Goal: Browse casually

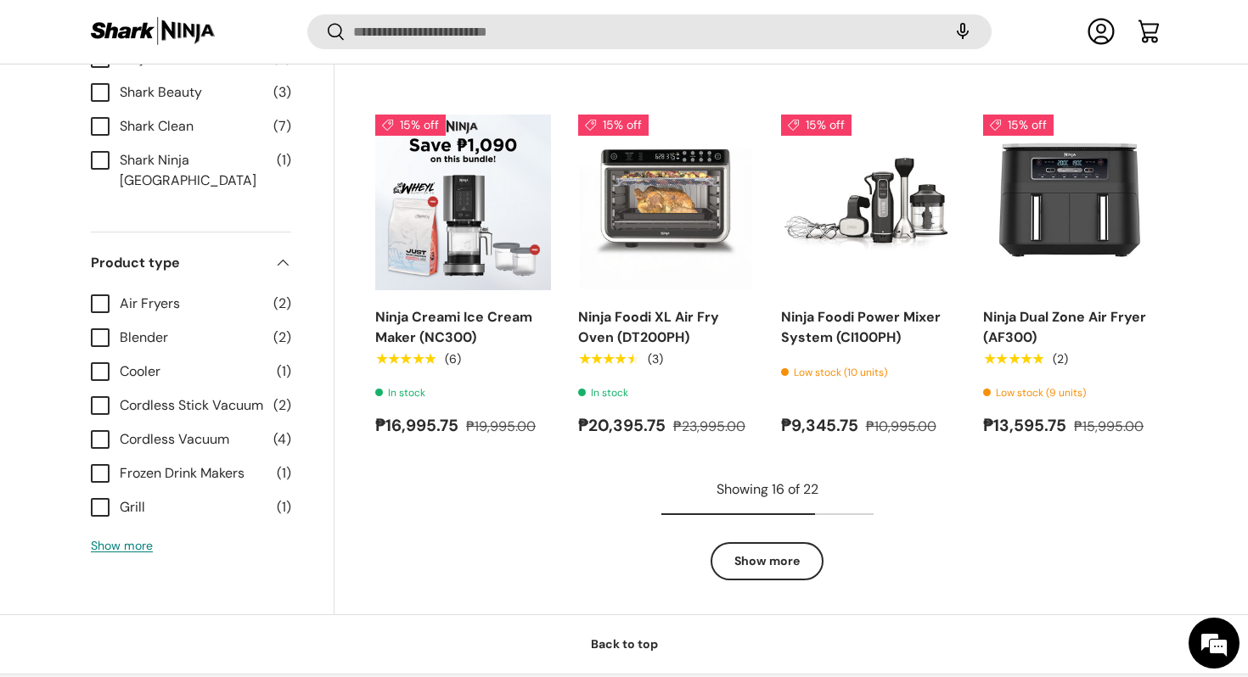
scroll to position [1898, 0]
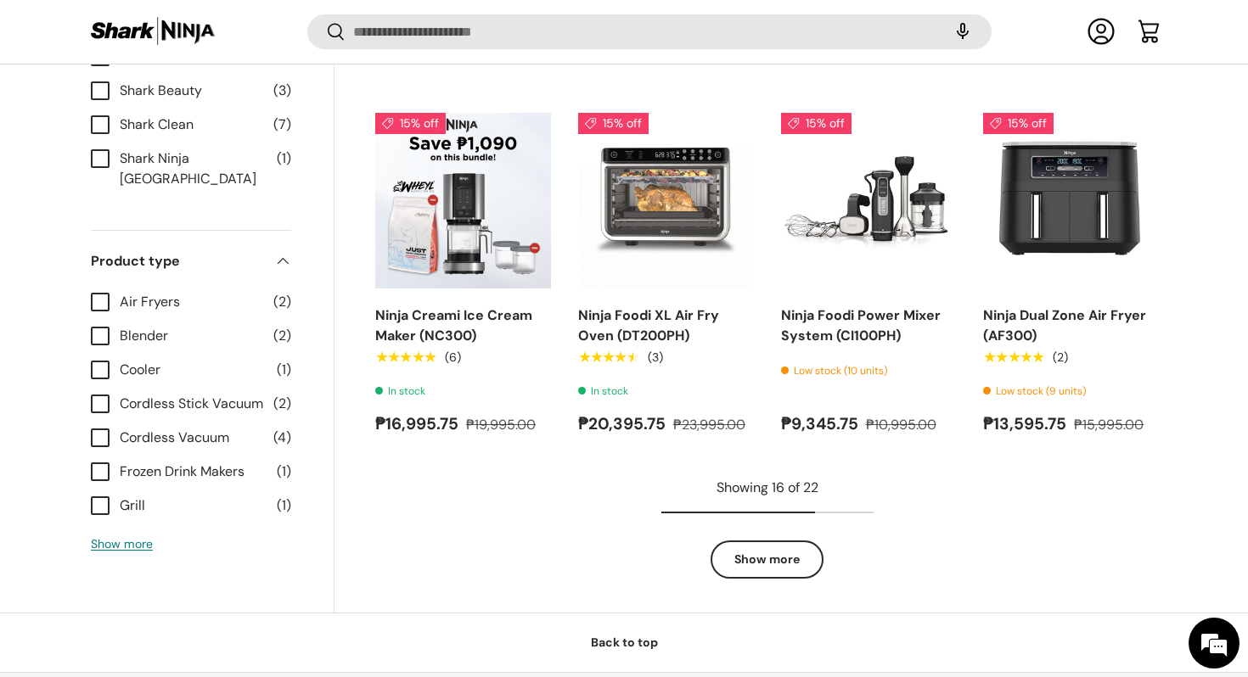
click at [784, 549] on link "Show more" at bounding box center [766, 560] width 113 height 38
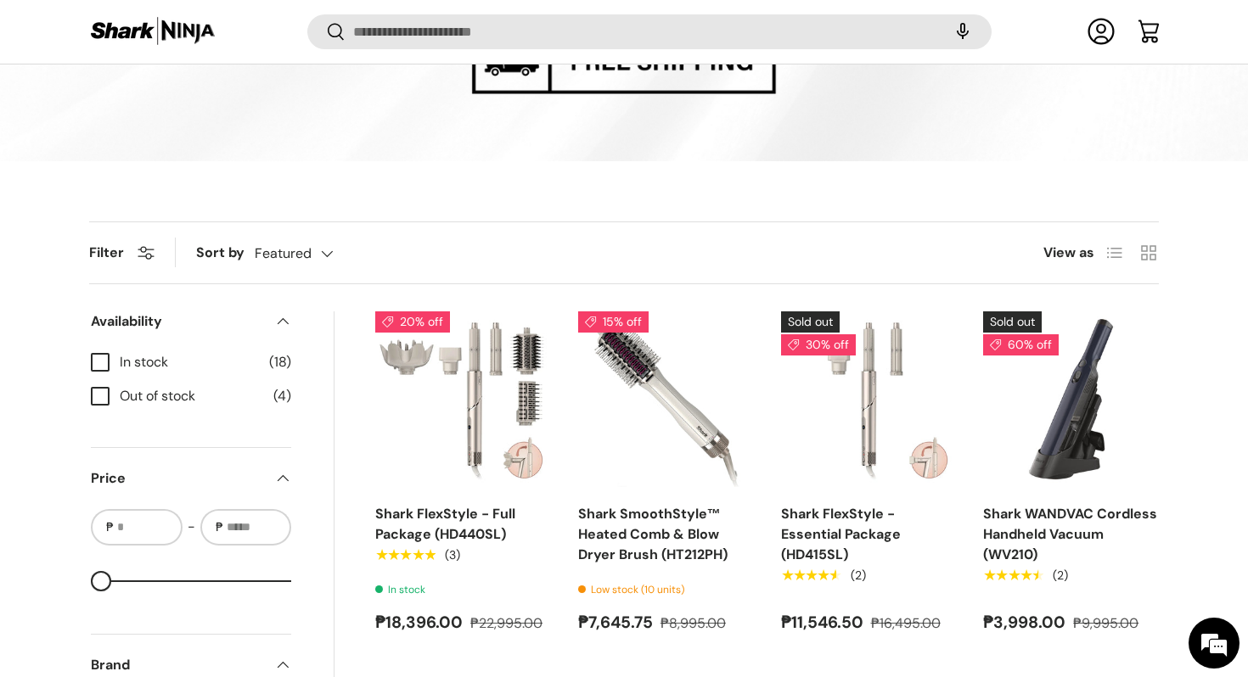
scroll to position [0, 0]
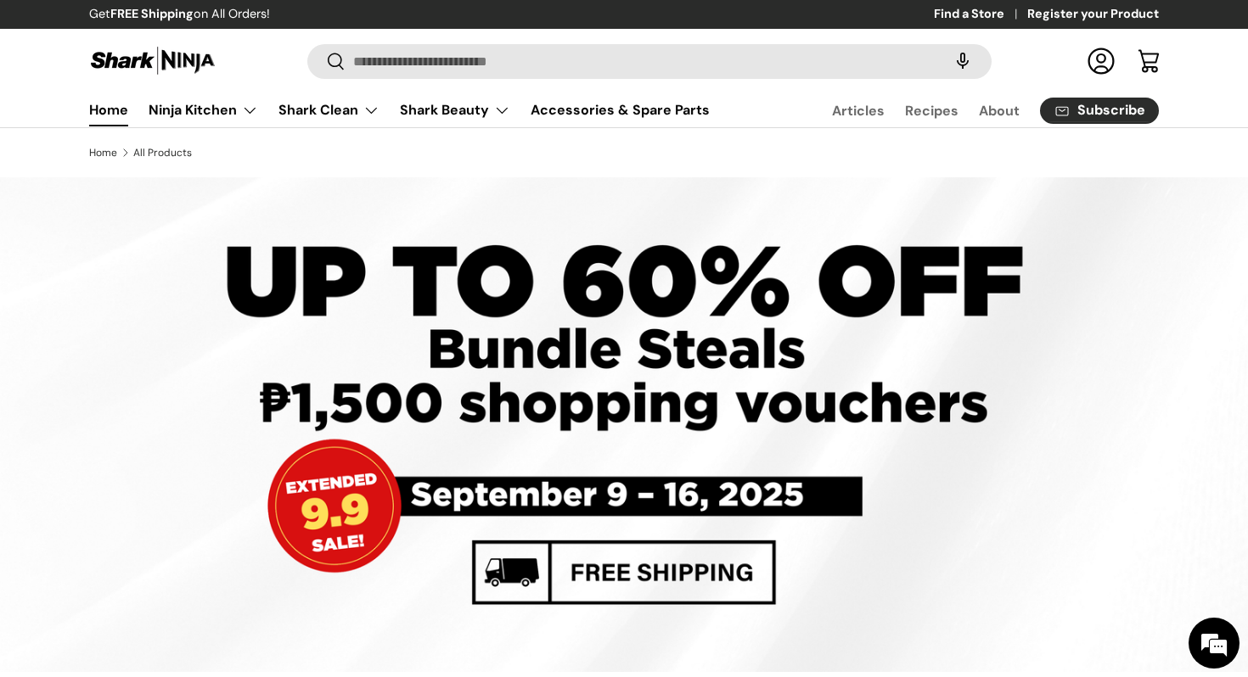
click at [114, 109] on link "Home" at bounding box center [108, 109] width 39 height 33
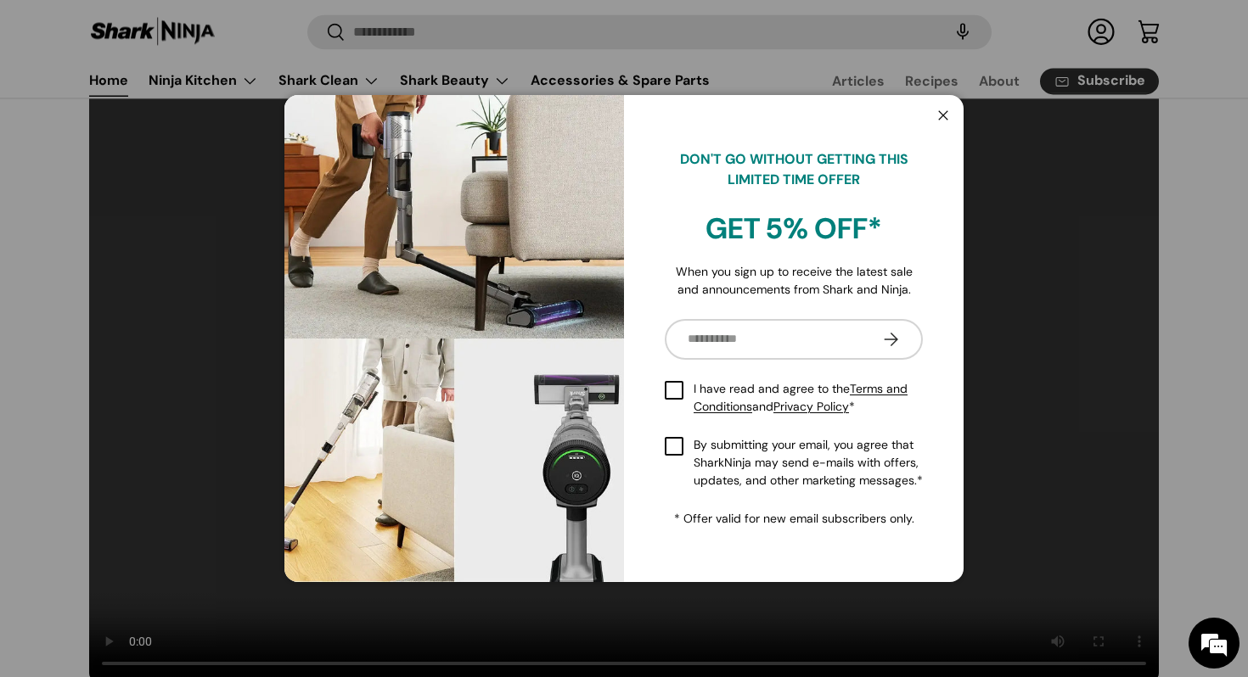
click at [944, 115] on button "Close" at bounding box center [943, 116] width 32 height 35
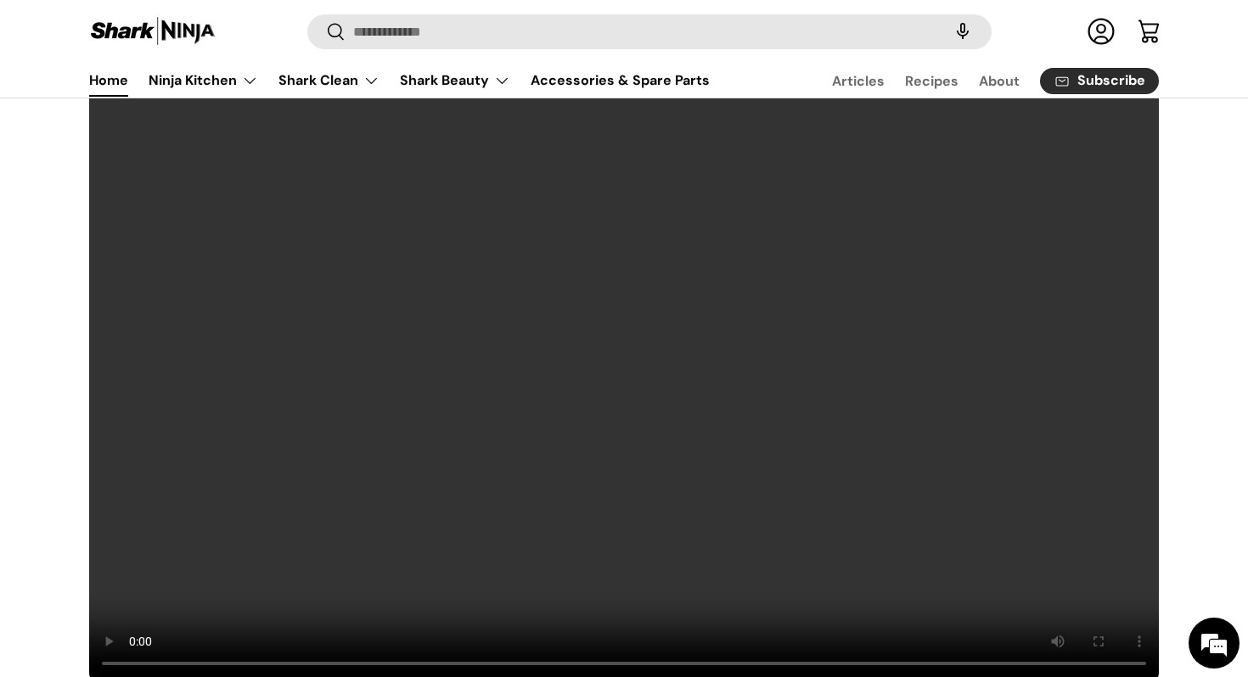
scroll to position [137, 0]
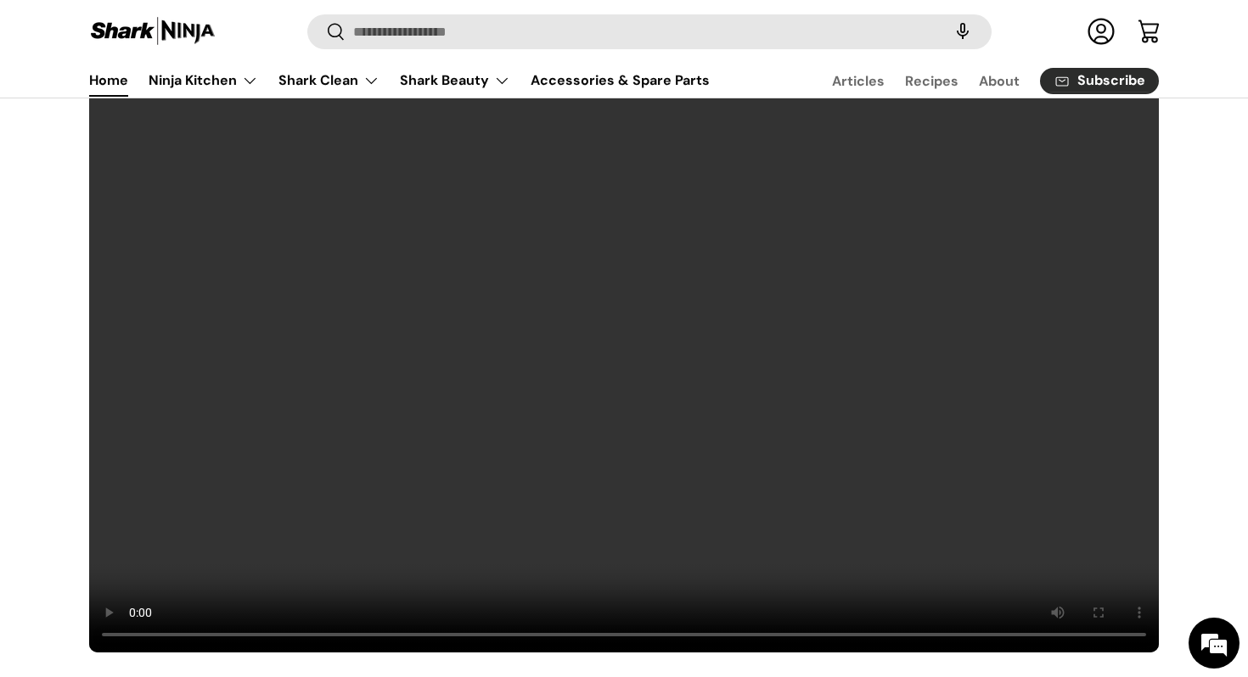
click at [746, 443] on video at bounding box center [623, 351] width 1071 height 603
click at [475, 329] on video at bounding box center [623, 351] width 1071 height 603
